Goal: Task Accomplishment & Management: Complete application form

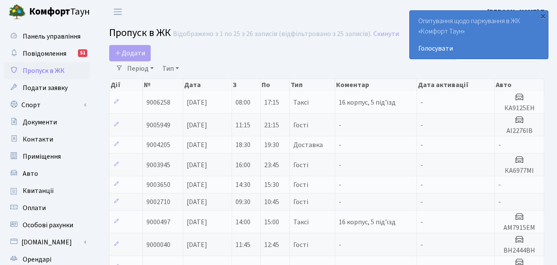
select select "25"
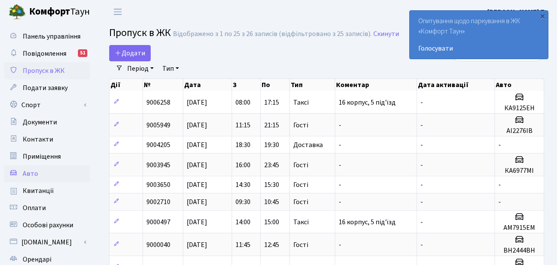
click at [48, 171] on link "Авто" at bounding box center [47, 173] width 86 height 17
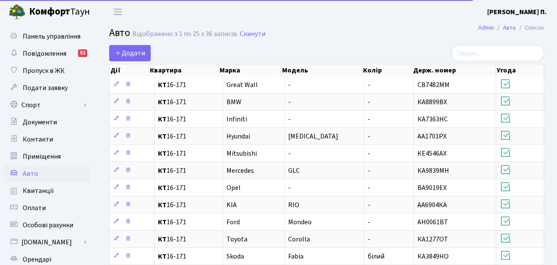
select select "25"
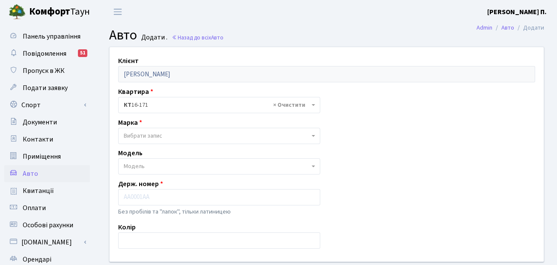
click at [157, 132] on span "Вибрати запис" at bounding box center [143, 135] width 39 height 9
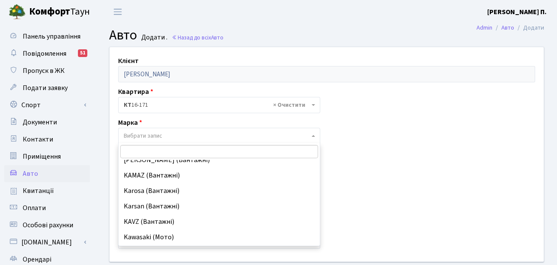
scroll to position [3580, 0]
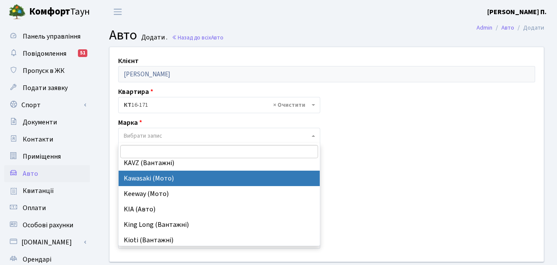
select select "321"
select select
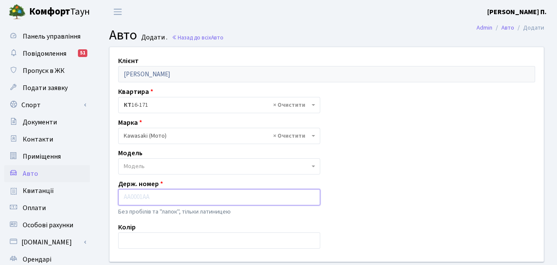
click at [156, 195] on input "text" at bounding box center [219, 197] width 202 height 16
paste input "АІ2276ІВ"
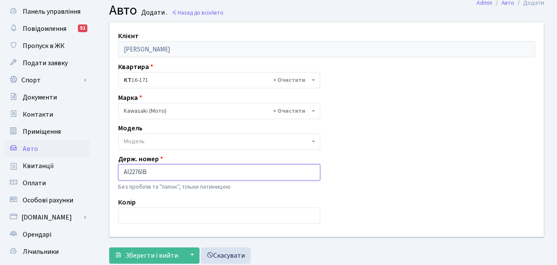
scroll to position [77, 0]
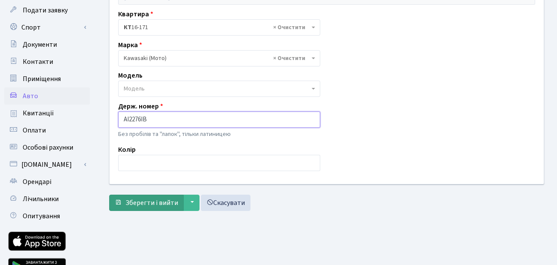
type input "АІ2276ІВ"
click at [137, 200] on span "Зберегти і вийти" at bounding box center [151, 202] width 53 height 9
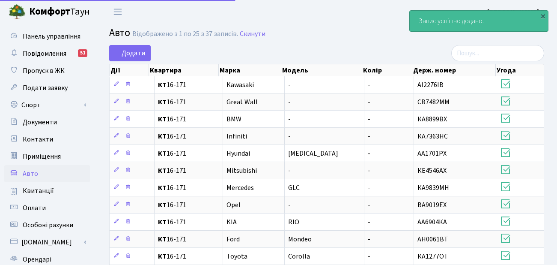
select select "25"
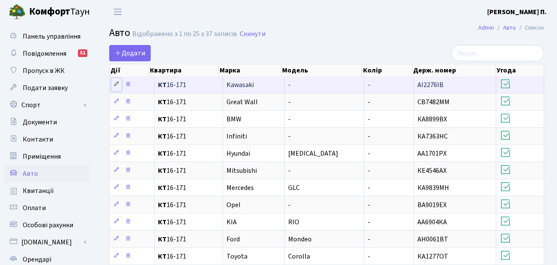
click at [116, 86] on icon at bounding box center [116, 84] width 6 height 6
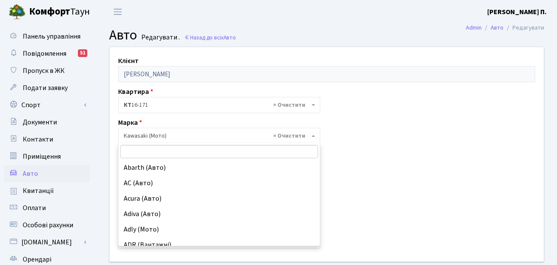
click at [183, 133] on span "× Kawasaki (Мото)" at bounding box center [217, 135] width 186 height 9
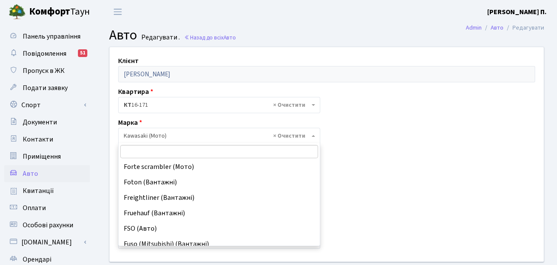
scroll to position [2237, 0]
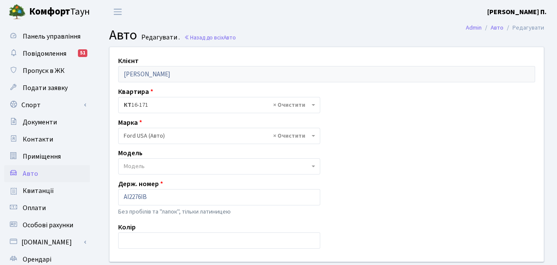
select select "191"
select select
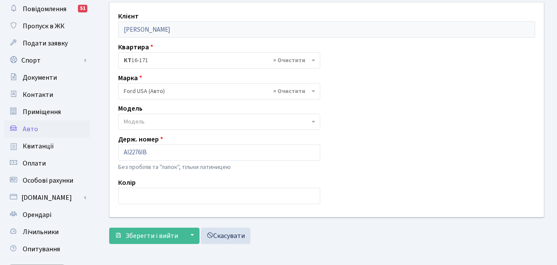
scroll to position [77, 0]
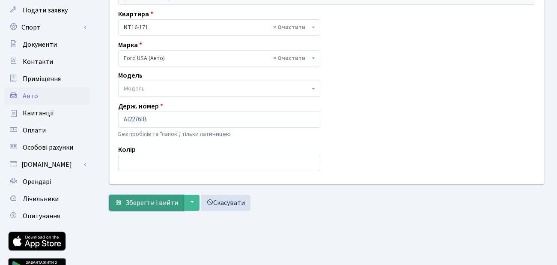
click at [140, 207] on button "Зберегти і вийти" at bounding box center [146, 202] width 74 height 16
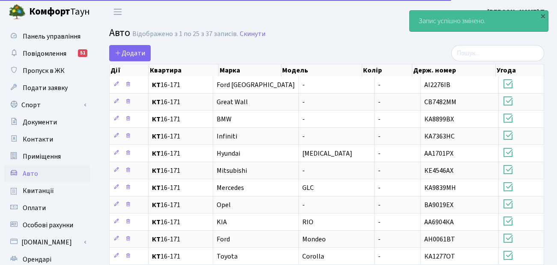
select select "25"
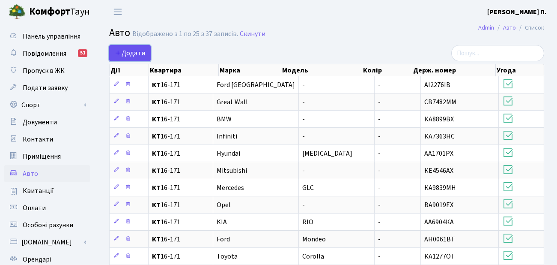
click at [137, 50] on span "Додати" at bounding box center [130, 52] width 30 height 9
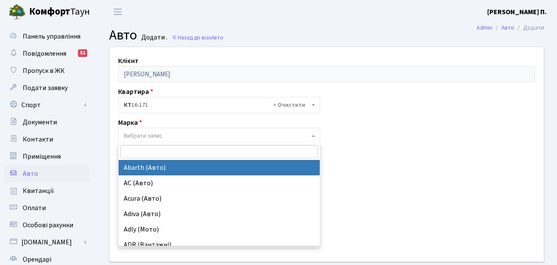
click at [194, 128] on span "Вибрати запис" at bounding box center [219, 136] width 202 height 16
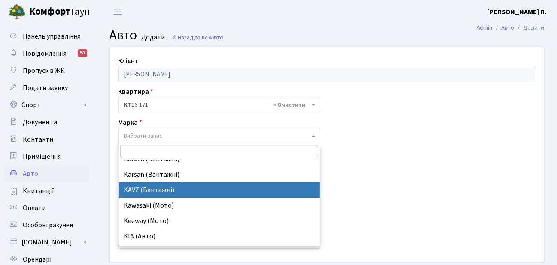
scroll to position [3541, 0]
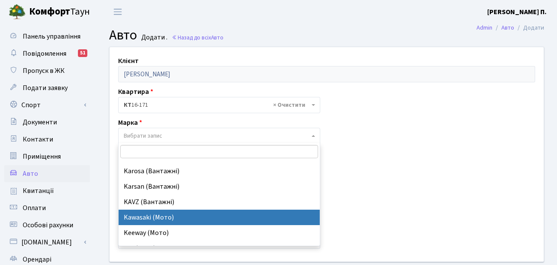
select select "321"
select select
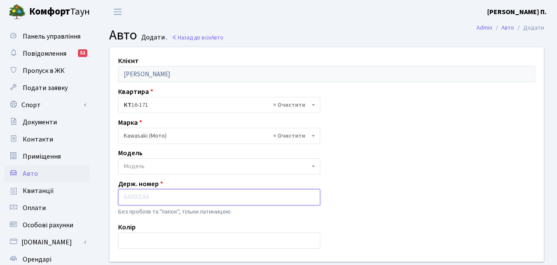
click at [154, 201] on input "text" at bounding box center [219, 197] width 202 height 16
paste input "АА7624JB"
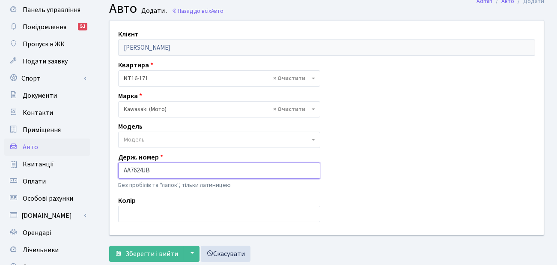
scroll to position [39, 0]
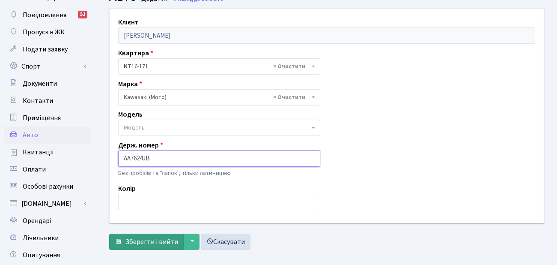
type input "АА7624JB"
click at [149, 241] on span "Зберегти і вийти" at bounding box center [151, 241] width 53 height 9
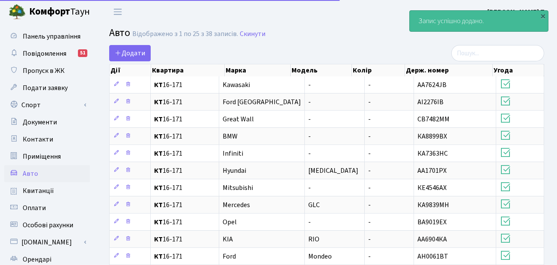
select select "25"
